Goal: Find specific page/section: Find specific page/section

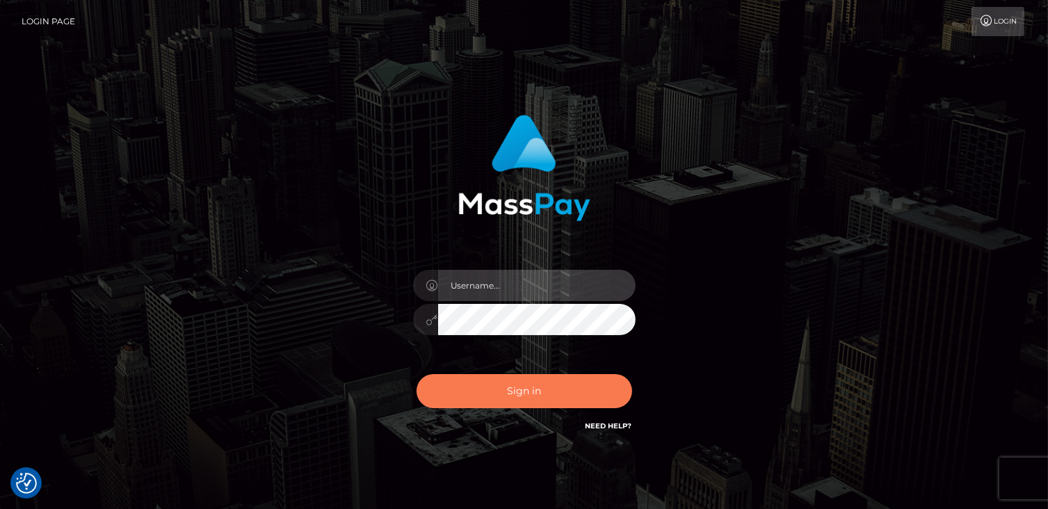
type input "catalinad"
click at [545, 390] on button "Sign in" at bounding box center [525, 391] width 216 height 34
type input "catalinad"
click at [501, 385] on button "Sign in" at bounding box center [525, 391] width 216 height 34
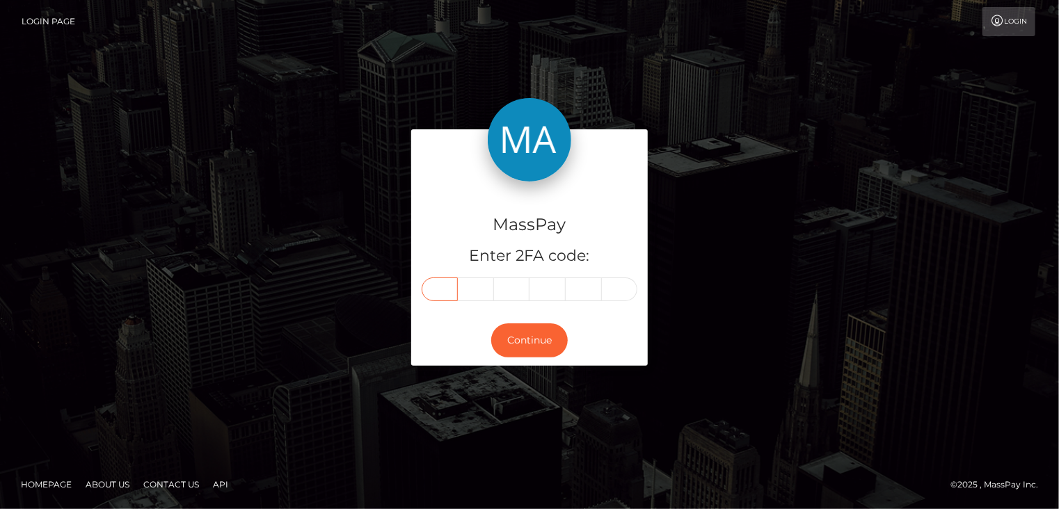
click at [445, 290] on input "text" at bounding box center [440, 290] width 36 height 24
type input "4"
type input "2"
type input "5"
type input "9"
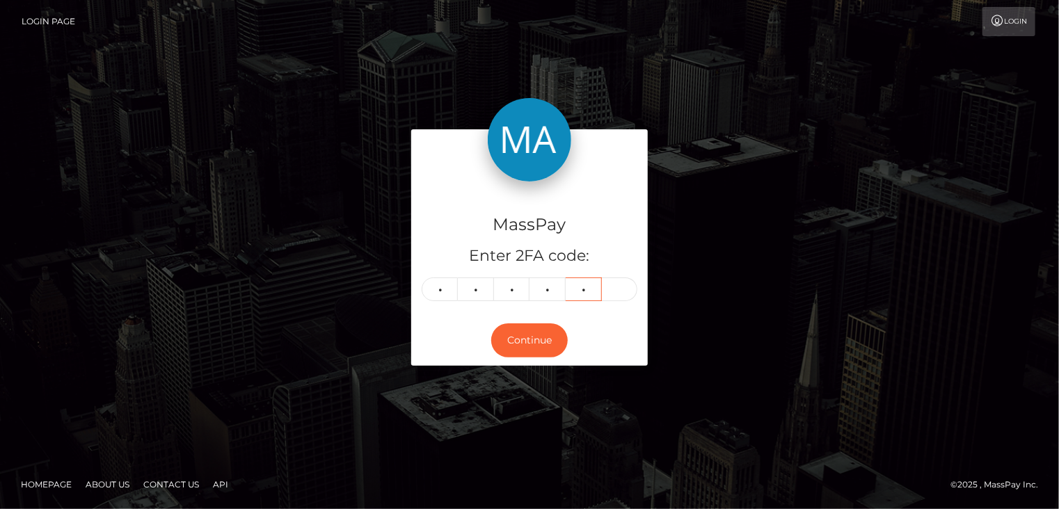
type input "6"
type input "3"
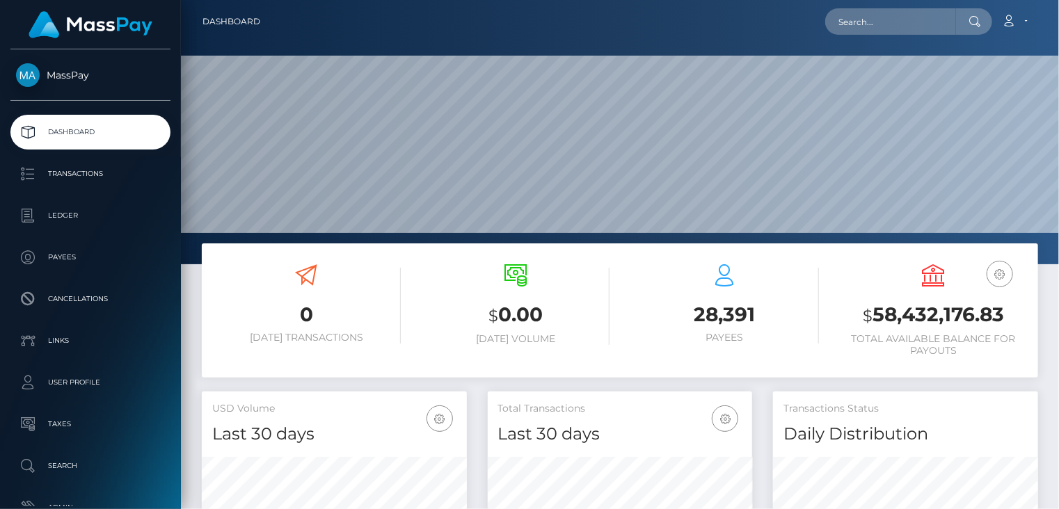
scroll to position [246, 264]
paste input "e710c0b5-7bc1-45a8-bdc6-4f124e1b4558"
type input "e710c0b5-7bc1-45a8-bdc6-4f124e1b4558"
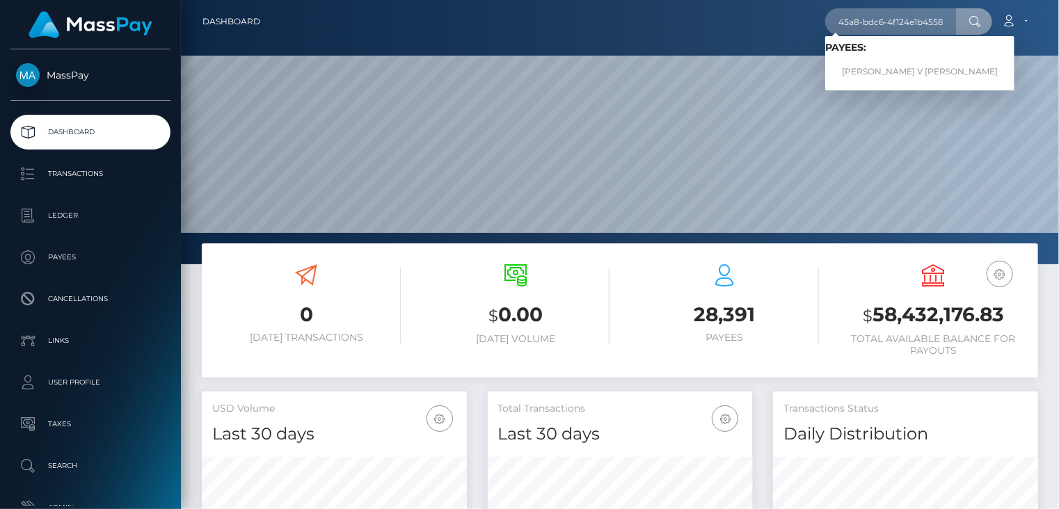
scroll to position [0, 0]
click at [891, 79] on link "Anderson V CORDEIRO" at bounding box center [919, 72] width 189 height 26
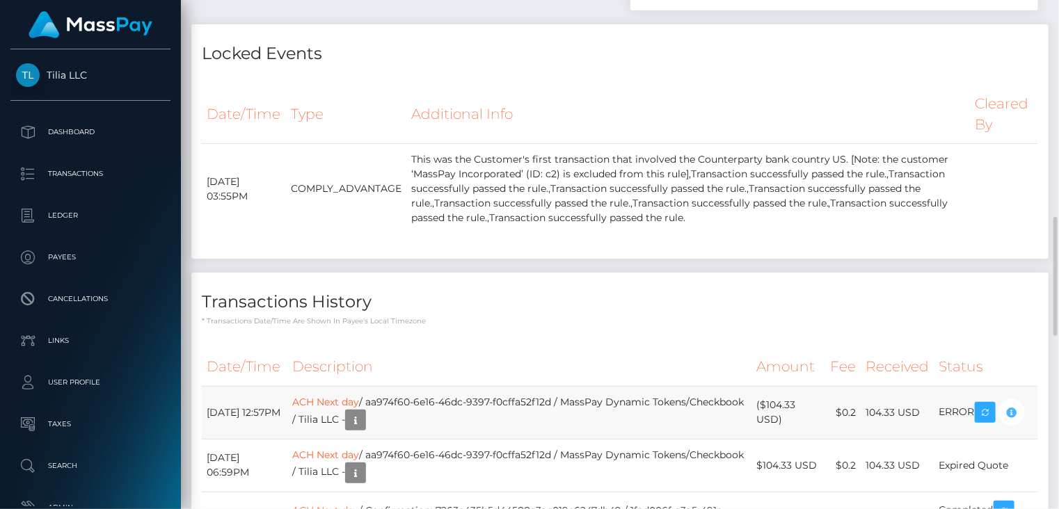
scroll to position [167, 264]
click at [509, 290] on h4 "Transactions History" at bounding box center [620, 302] width 836 height 24
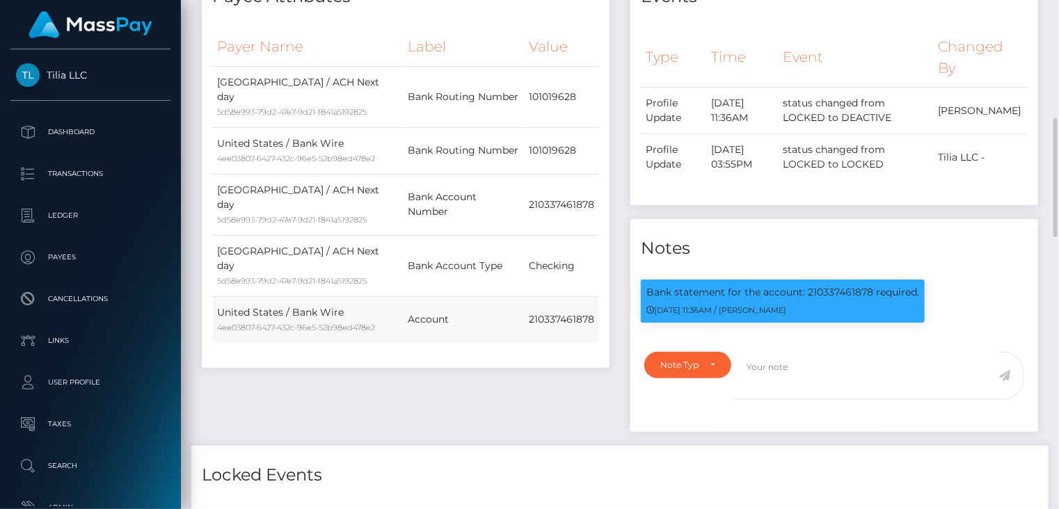
scroll to position [0, 0]
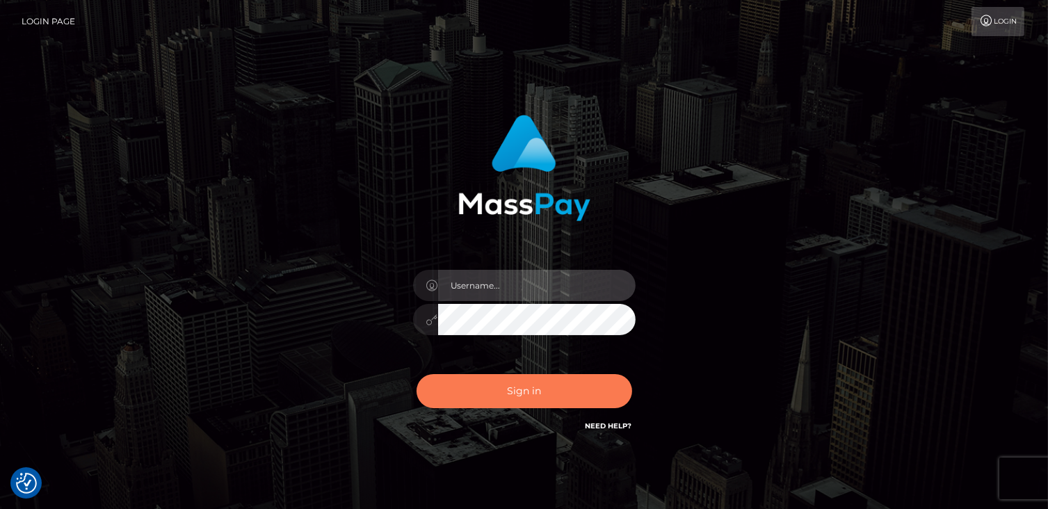
type input "catalinad"
click at [545, 401] on button "Sign in" at bounding box center [525, 391] width 216 height 34
type input "catalinad"
click at [539, 385] on button "Sign in" at bounding box center [525, 391] width 216 height 34
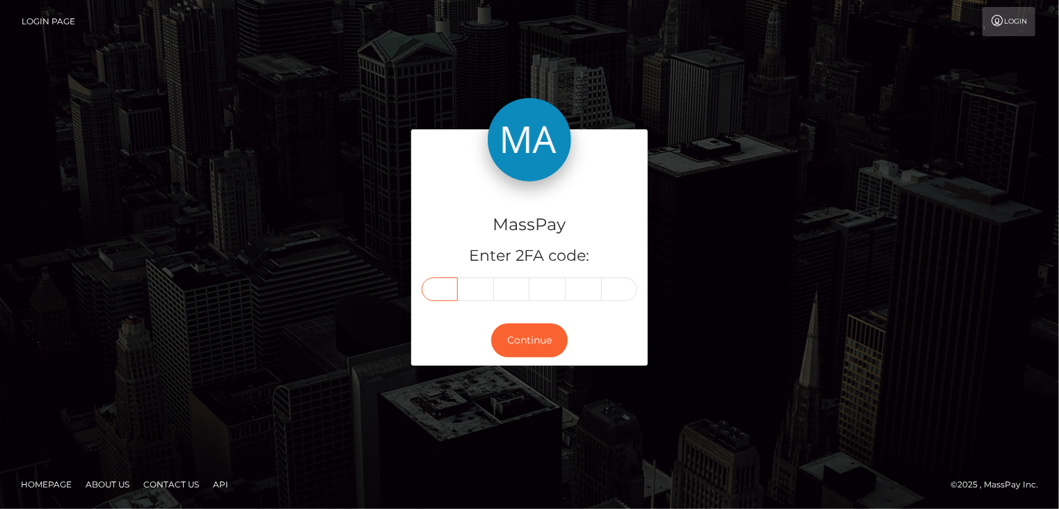
click at [434, 293] on input "text" at bounding box center [440, 290] width 36 height 24
type input "4"
type input "3"
type input "5"
type input "8"
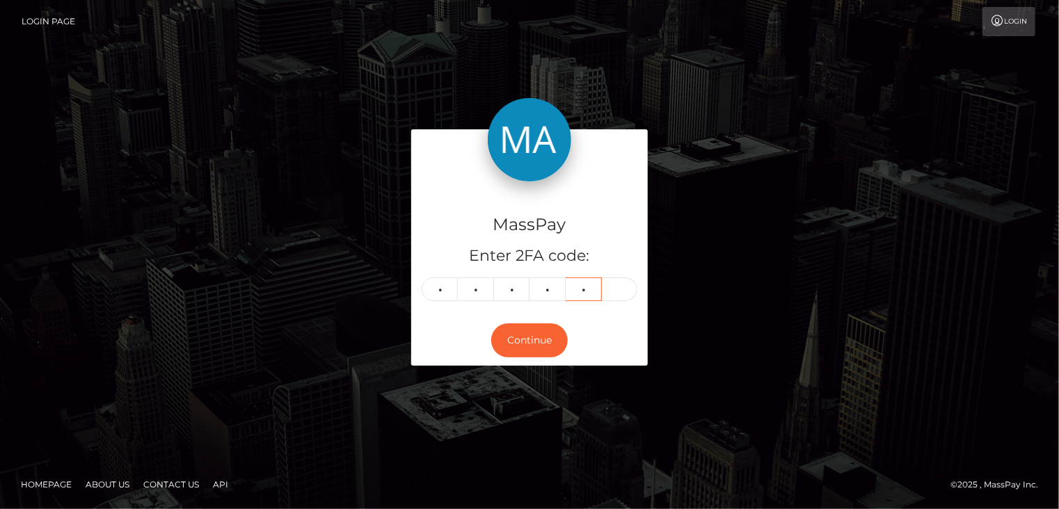
type input "3"
type input "1"
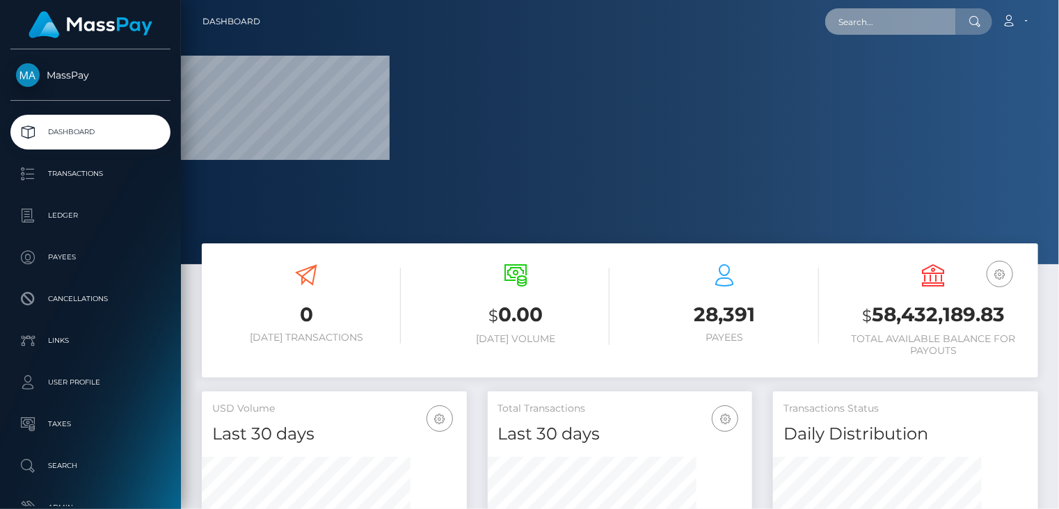
click at [904, 31] on input "text" at bounding box center [890, 21] width 131 height 26
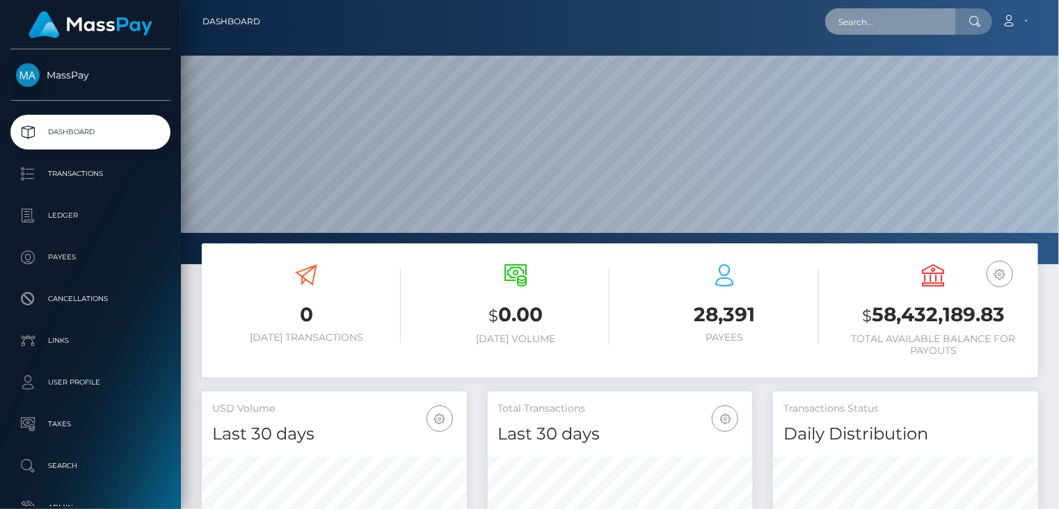
scroll to position [246, 264]
paste input "poact_5sMsQ2jgsmCP"
type input "poact_5sMsQ2jgsmCP"
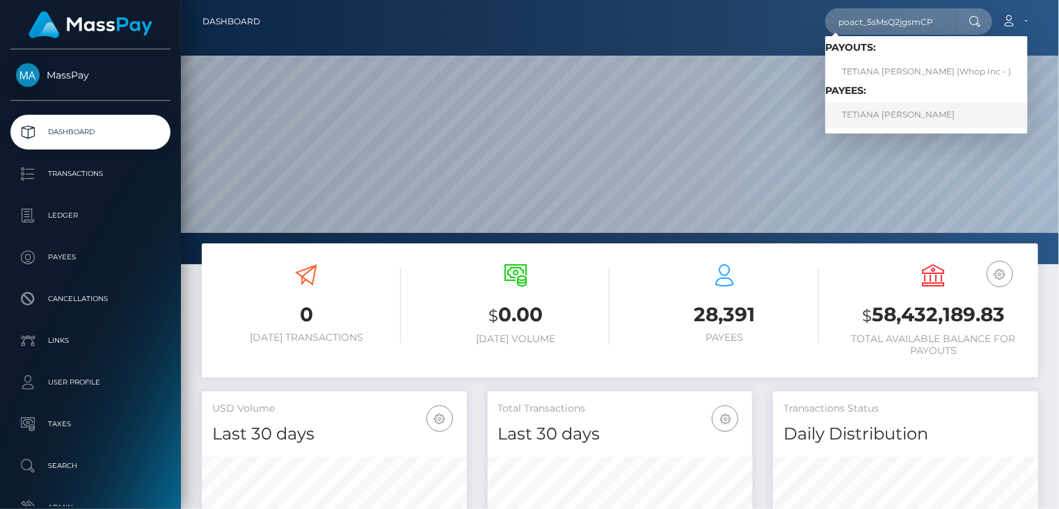
click at [886, 115] on link "TETIANA [PERSON_NAME]" at bounding box center [926, 115] width 202 height 26
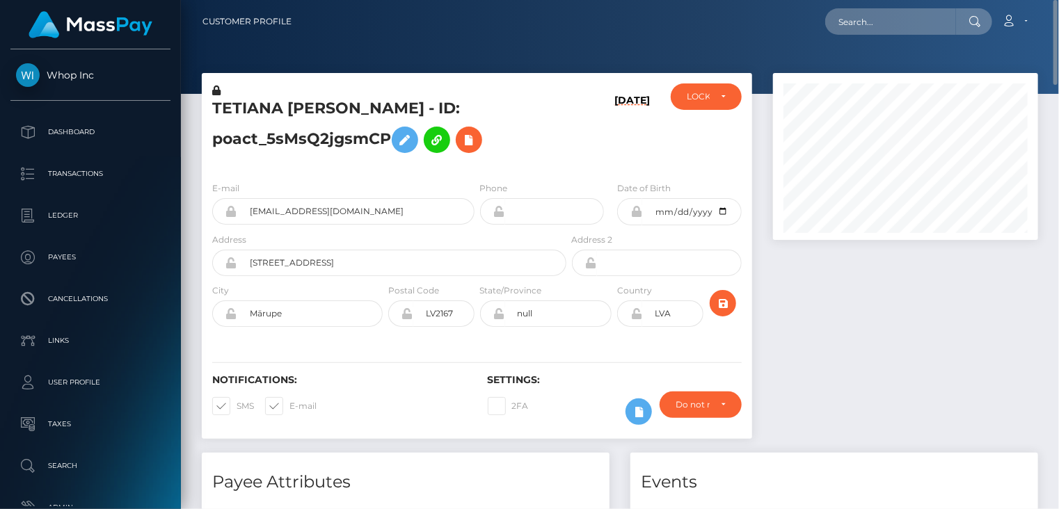
click at [308, 113] on h5 "TETIANA [PERSON_NAME] - ID: poact_5sMsQ2jgsmCP" at bounding box center [385, 129] width 346 height 62
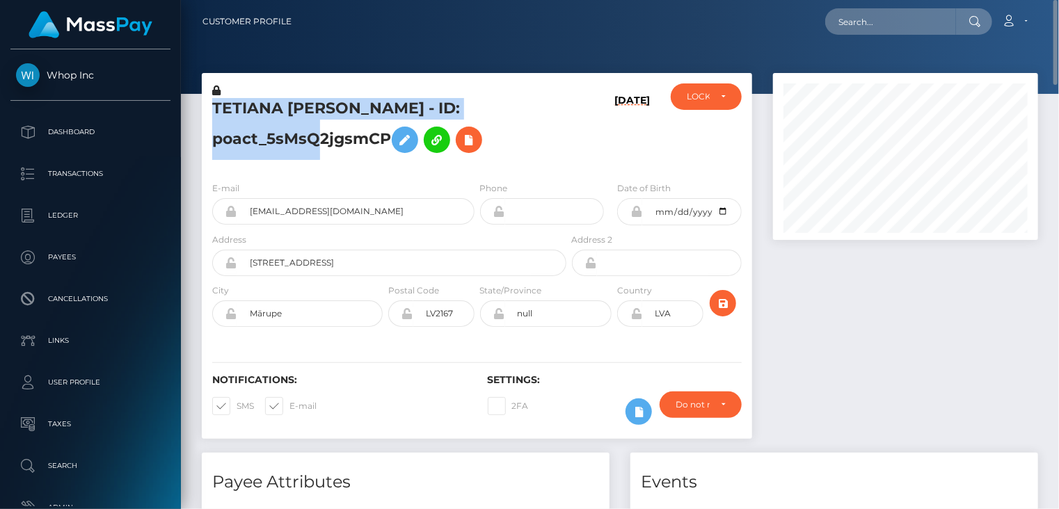
click at [308, 113] on h5 "TETIANA [PERSON_NAME] - ID: poact_5sMsQ2jgsmCP" at bounding box center [385, 129] width 346 height 62
copy h5 "TETIANA [PERSON_NAME] - ID: poact_5sMsQ2jgsmCP"
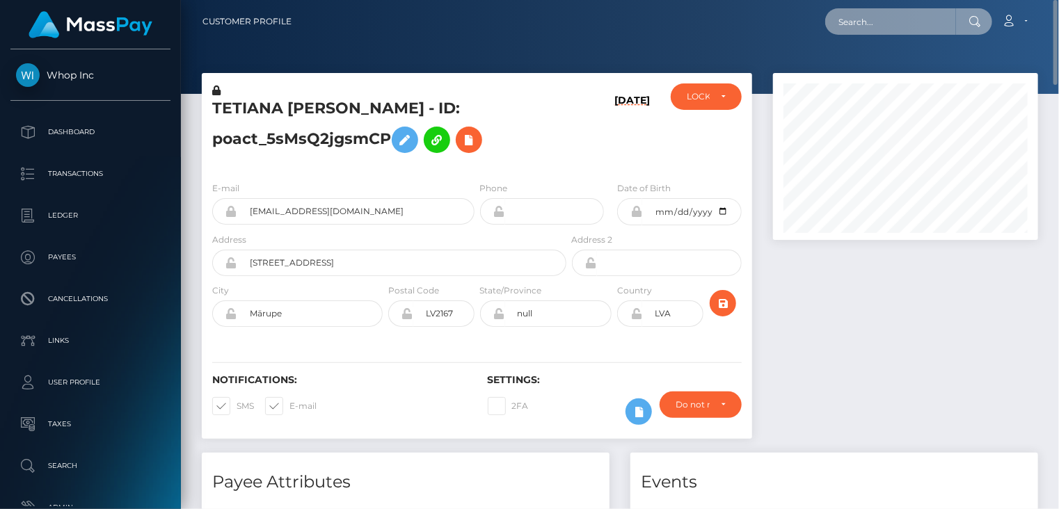
paste input "poact_eFn5QVSmVORE"
type input "poact_eFn5QVSmVORE"
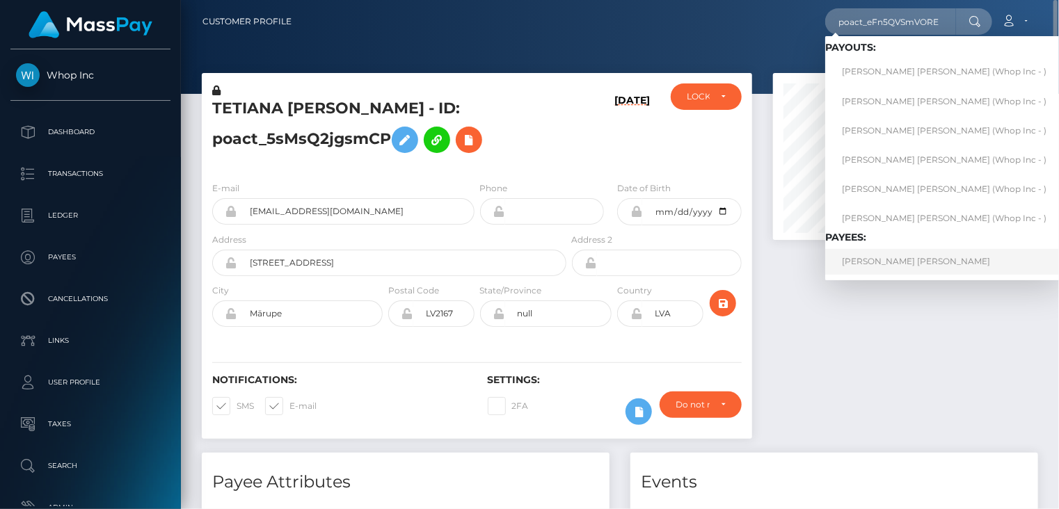
click at [904, 262] on link "[PERSON_NAME] [PERSON_NAME]" at bounding box center [944, 262] width 238 height 26
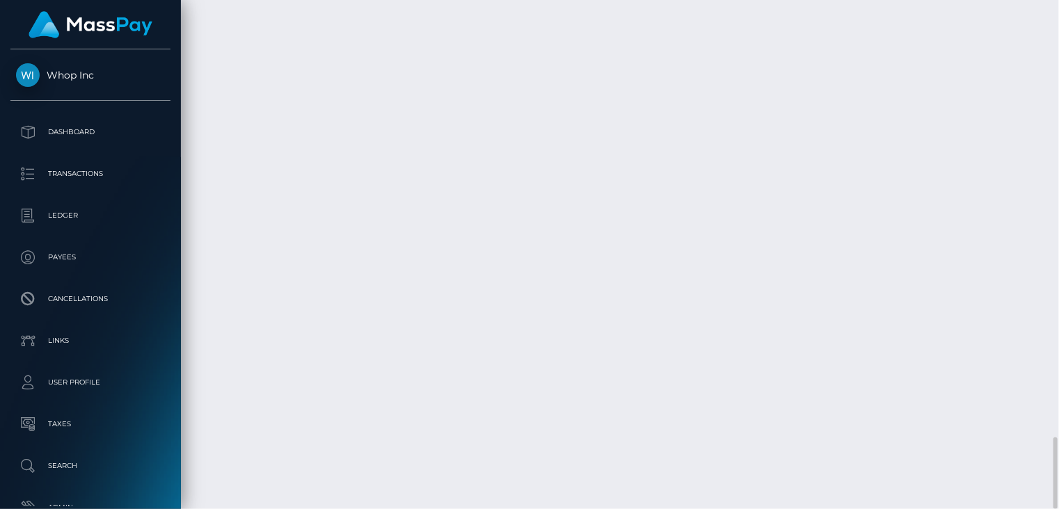
scroll to position [167, 264]
copy td "MSPcb4843fc61590b0"
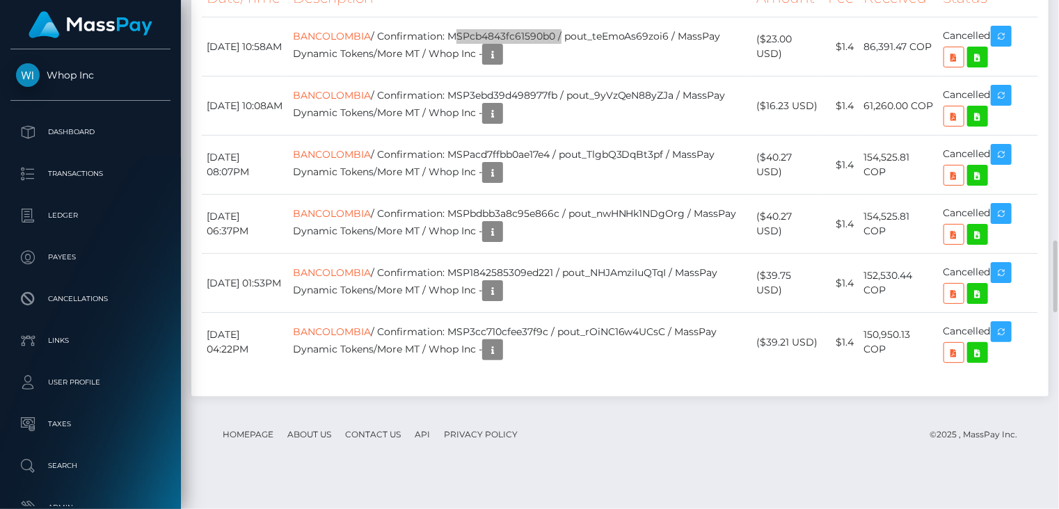
scroll to position [1471, 0]
